Goal: Task Accomplishment & Management: Complete application form

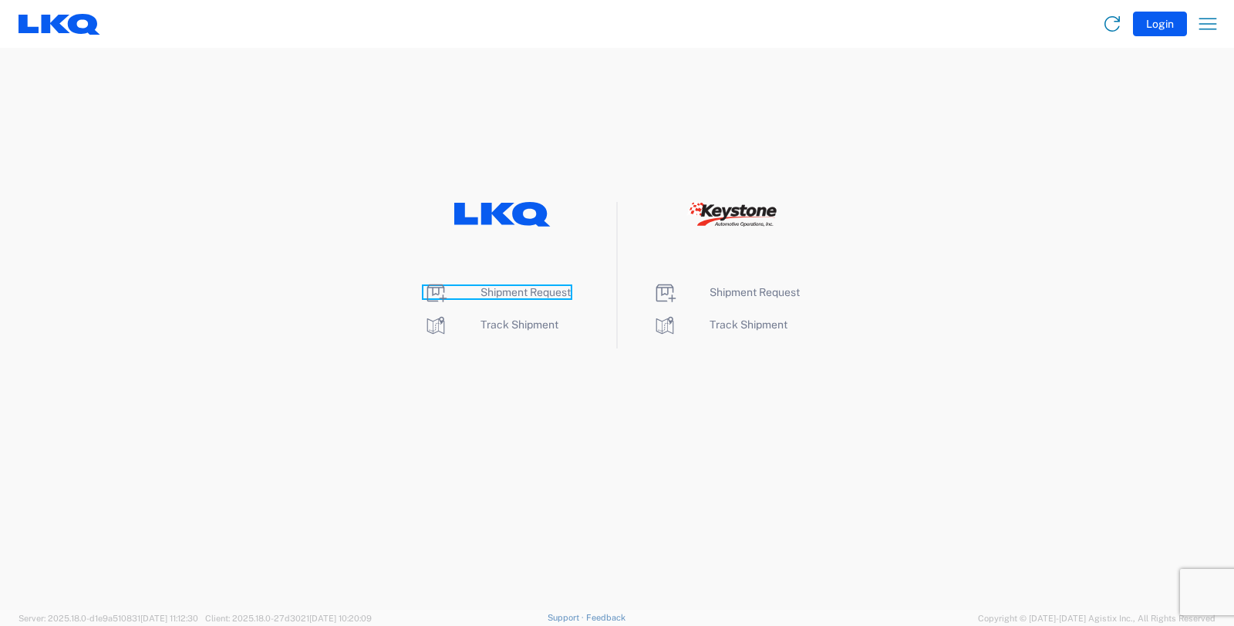
click at [521, 286] on span "Shipment Request" at bounding box center [526, 292] width 90 height 12
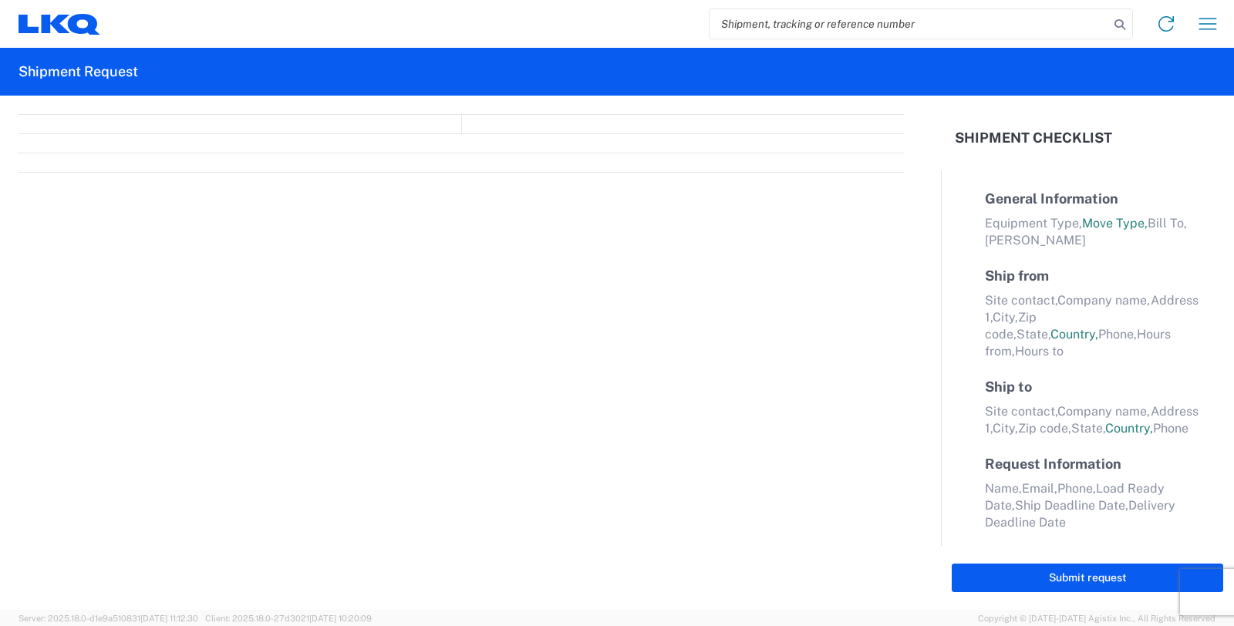
select select "FULL"
select select "LBS"
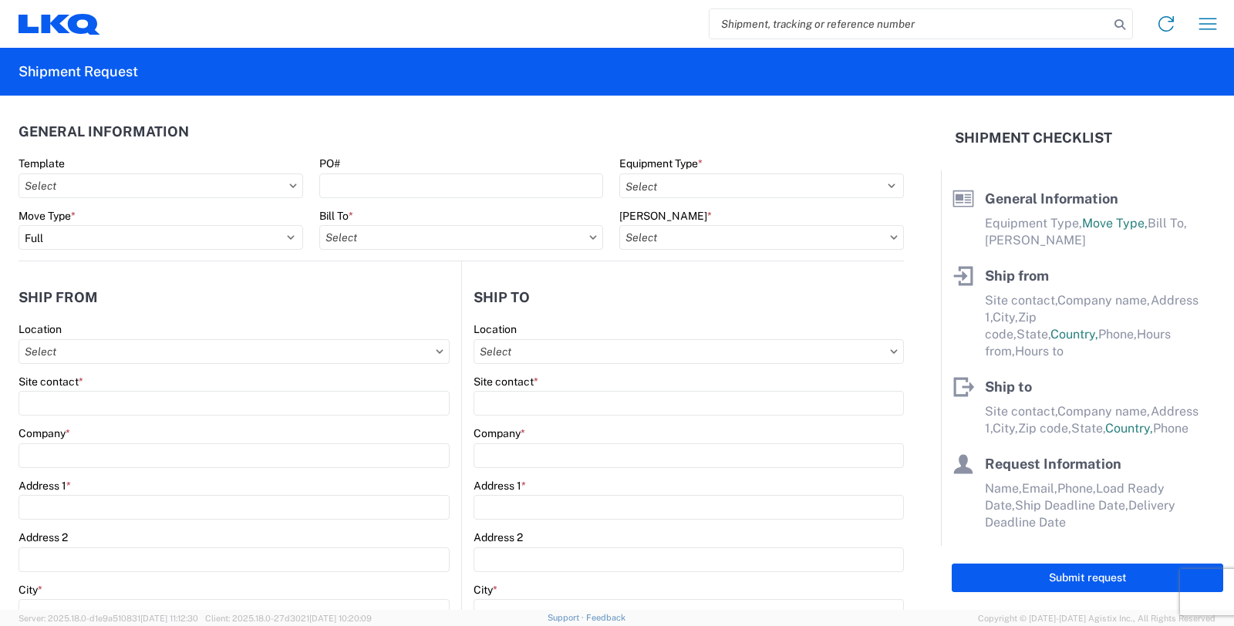
click at [923, 25] on input "search" at bounding box center [910, 23] width 400 height 29
type input "56768188"
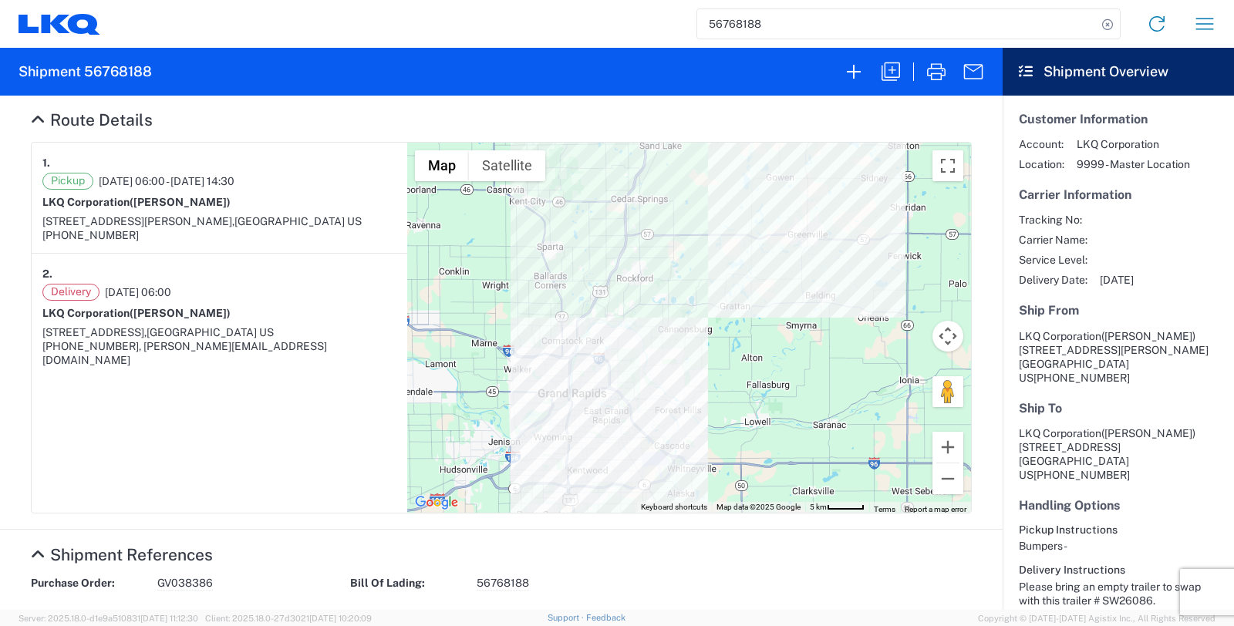
scroll to position [171, 0]
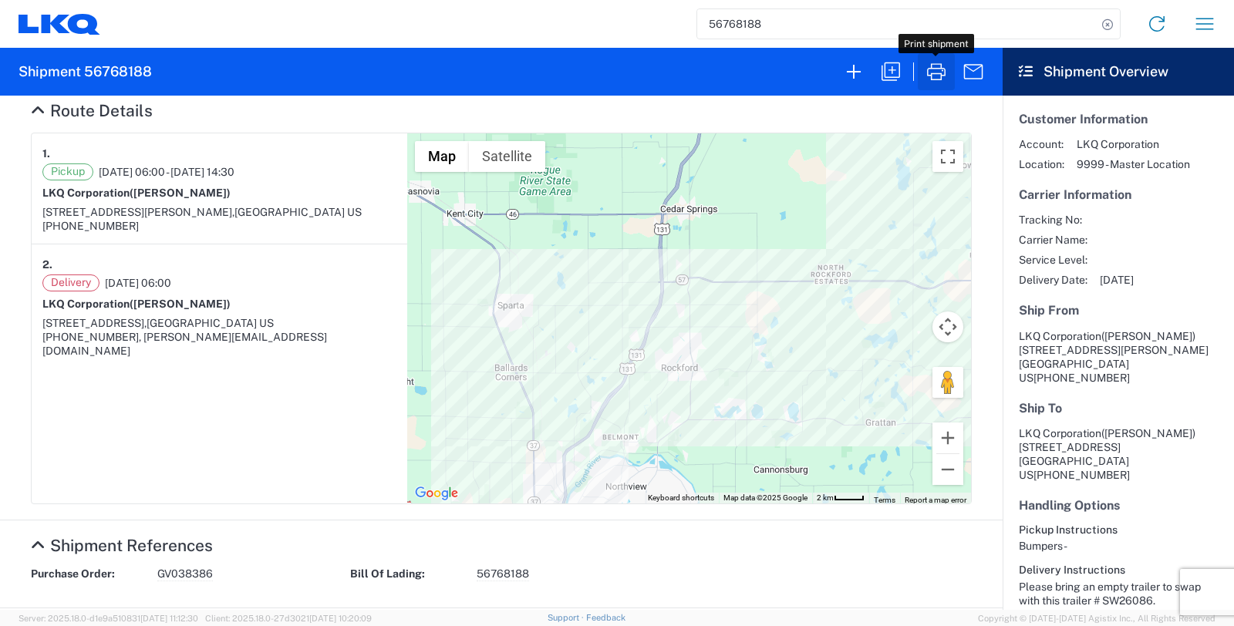
click at [932, 71] on icon "button" at bounding box center [936, 71] width 25 height 25
